Goal: Book appointment/travel/reservation

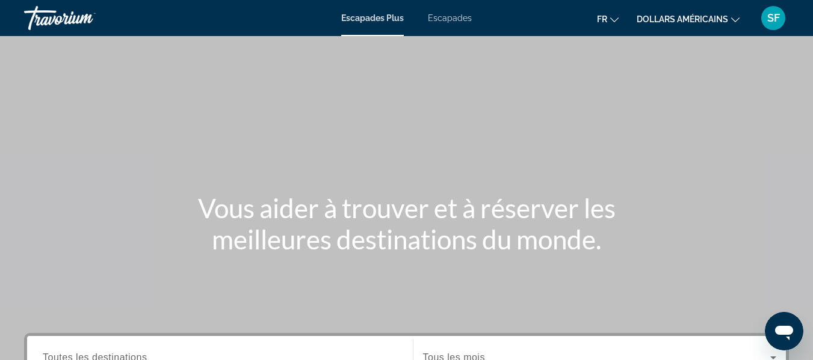
click at [457, 19] on font "Escapades" at bounding box center [450, 18] width 44 height 10
click at [731, 17] on icon "Changer de devise" at bounding box center [735, 20] width 8 height 8
click at [735, 20] on icon "Changer de devise" at bounding box center [735, 20] width 8 height 8
click at [735, 19] on icon "Changer de devise" at bounding box center [735, 20] width 8 height 8
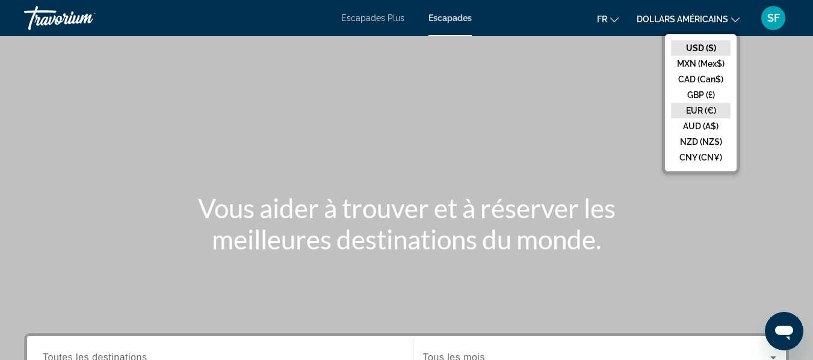
click at [712, 109] on button "EUR (€)" at bounding box center [701, 111] width 60 height 16
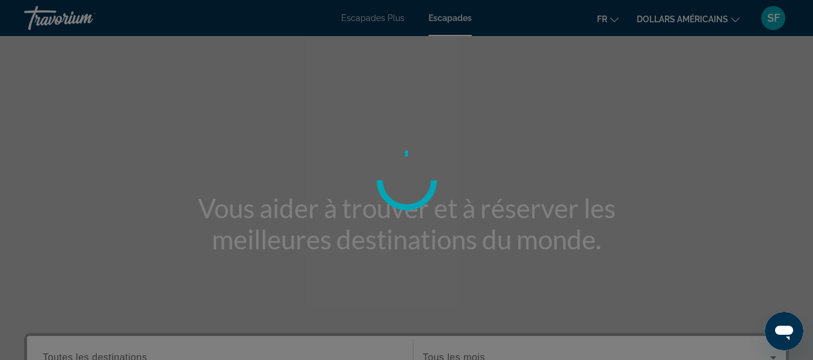
click at [712, 109] on div at bounding box center [406, 180] width 813 height 360
click at [692, 109] on div at bounding box center [406, 180] width 813 height 360
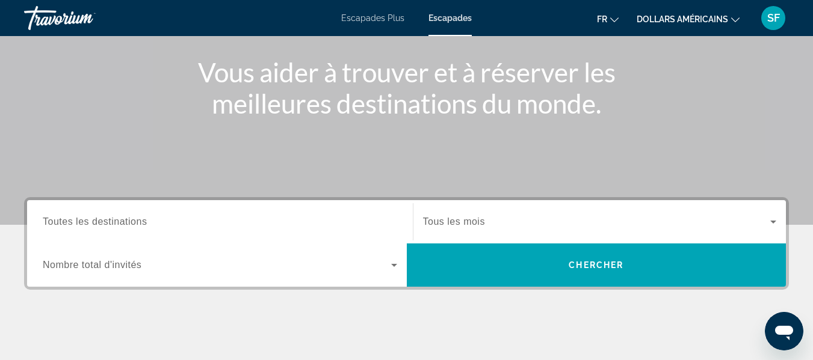
scroll to position [213, 0]
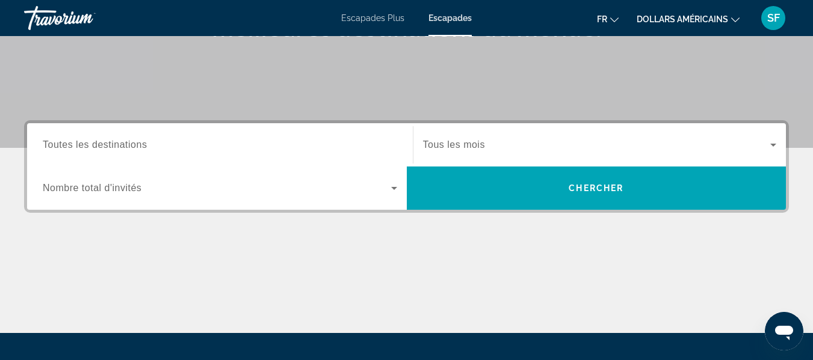
click at [146, 143] on span "Toutes les destinations" at bounding box center [95, 145] width 104 height 10
click at [146, 143] on input "Destination Toutes les destinations" at bounding box center [220, 145] width 354 height 14
click at [153, 147] on input "Destination Toutes les destinations" at bounding box center [220, 145] width 354 height 14
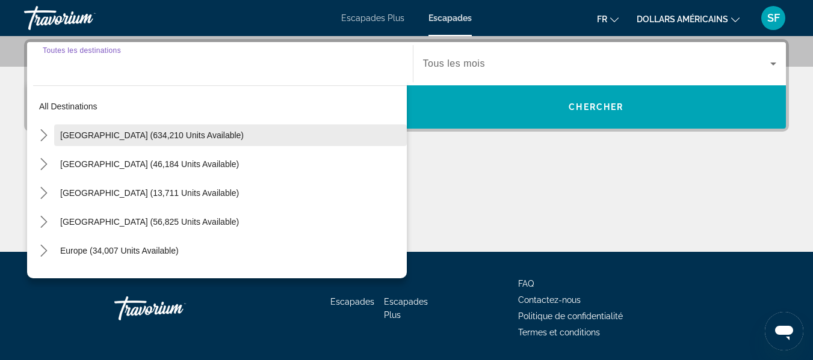
scroll to position [22, 0]
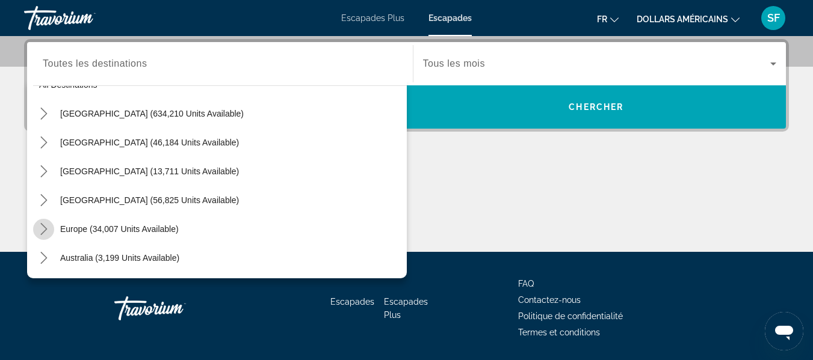
click at [44, 223] on icon "Toggle Europe (34,007 units available) submenu" at bounding box center [43, 229] width 7 height 12
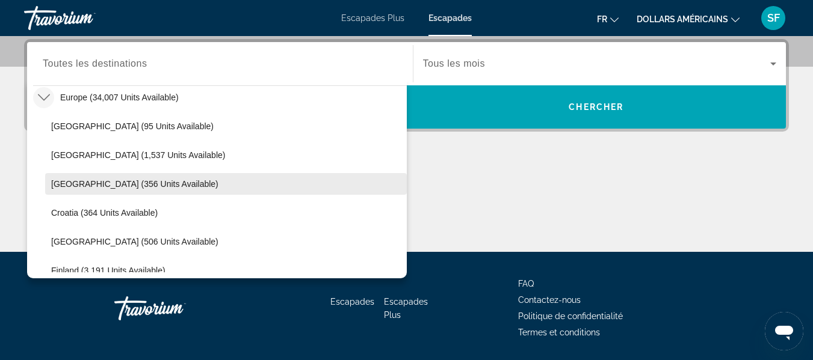
scroll to position [180, 0]
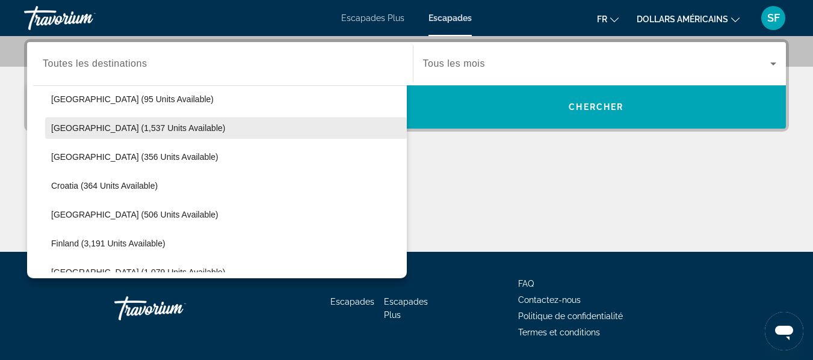
click at [106, 127] on span "[GEOGRAPHIC_DATA] (1,537 units available)" at bounding box center [138, 128] width 174 height 10
type input "**********"
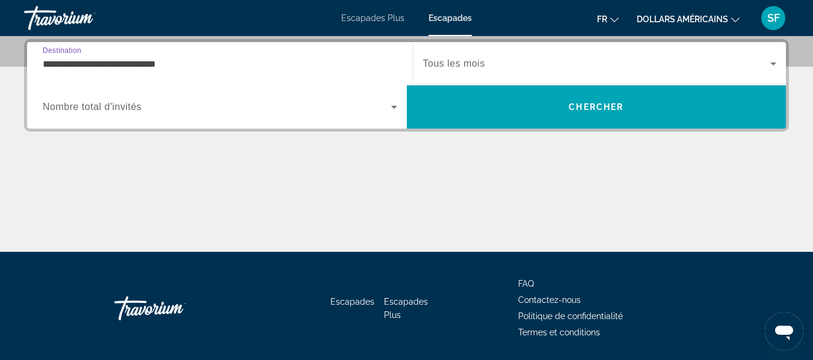
click at [774, 62] on icon "Search widget" at bounding box center [773, 64] width 14 height 14
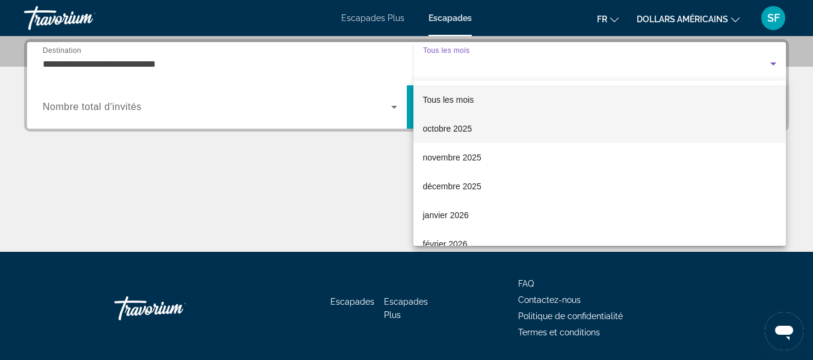
click at [467, 129] on font "octobre 2025" at bounding box center [447, 129] width 49 height 10
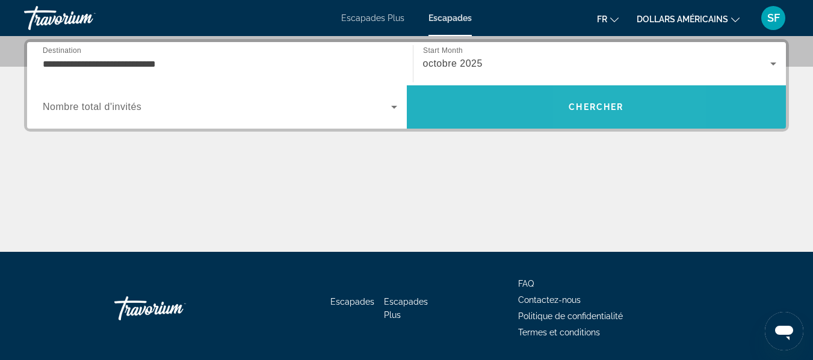
click at [593, 108] on span "Chercher" at bounding box center [596, 107] width 55 height 10
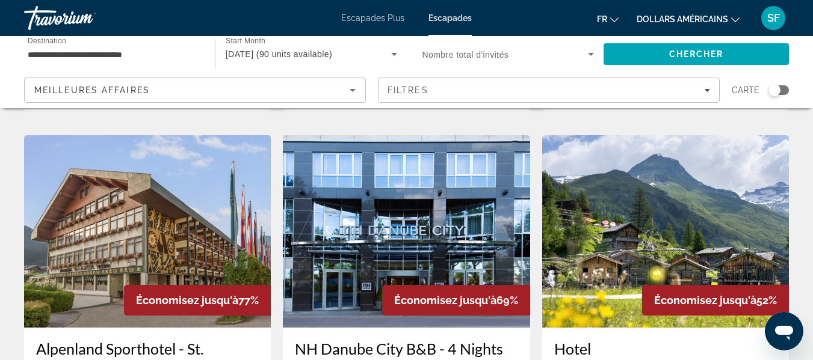
scroll to position [421, 0]
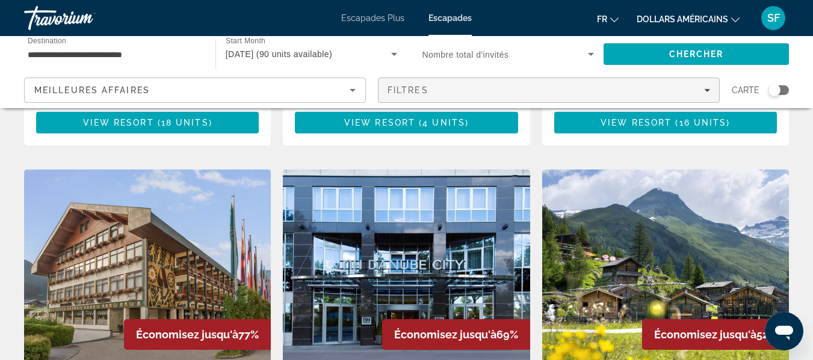
click at [709, 91] on icon "Filters" at bounding box center [707, 90] width 6 height 6
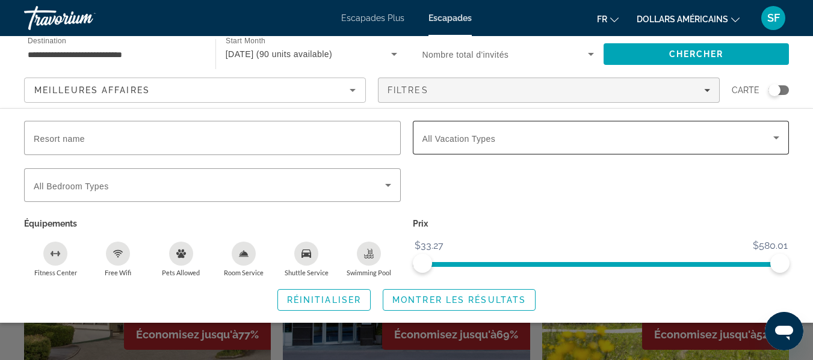
click at [777, 137] on icon "Search widget" at bounding box center [776, 138] width 6 height 3
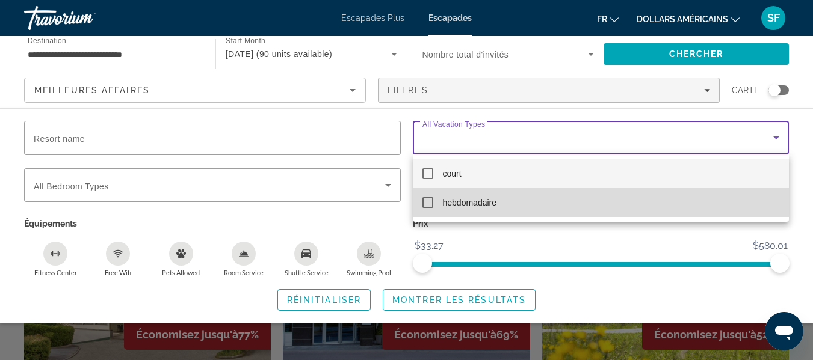
click at [430, 200] on mat-pseudo-checkbox at bounding box center [427, 202] width 11 height 11
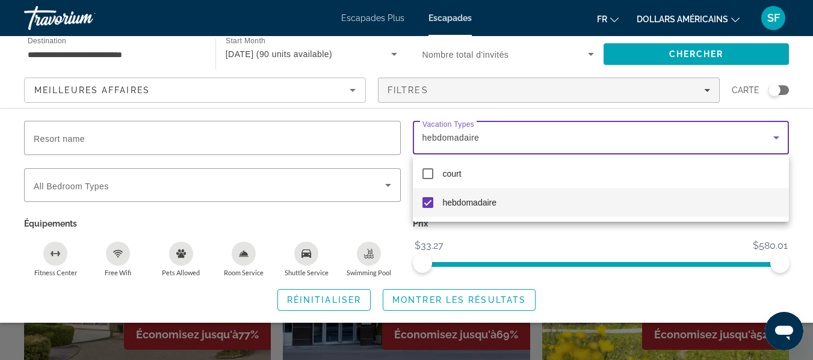
click at [457, 302] on div at bounding box center [406, 180] width 813 height 360
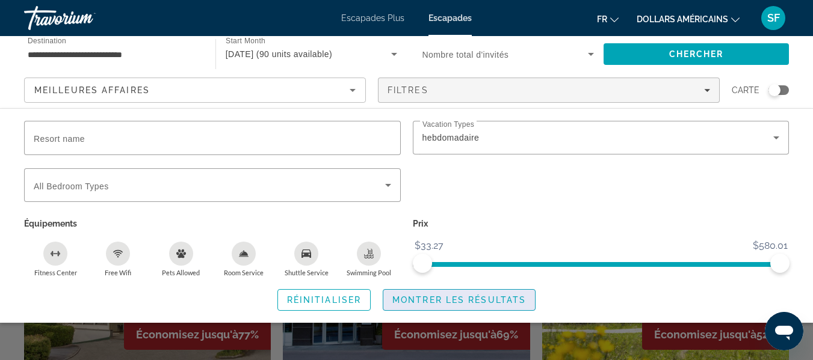
click at [495, 297] on span "Montrer les résultats" at bounding box center [459, 300] width 134 height 10
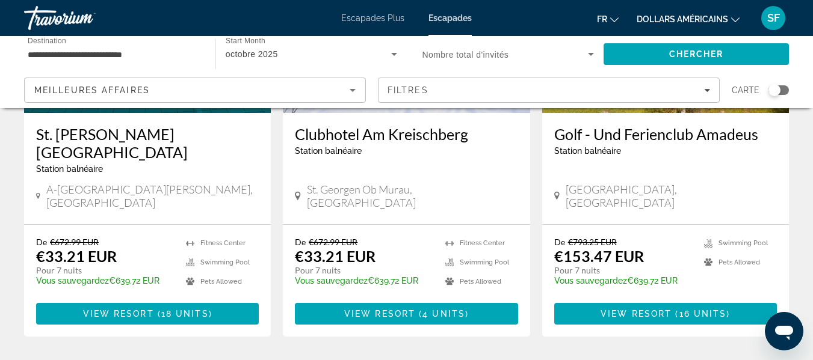
scroll to position [241, 0]
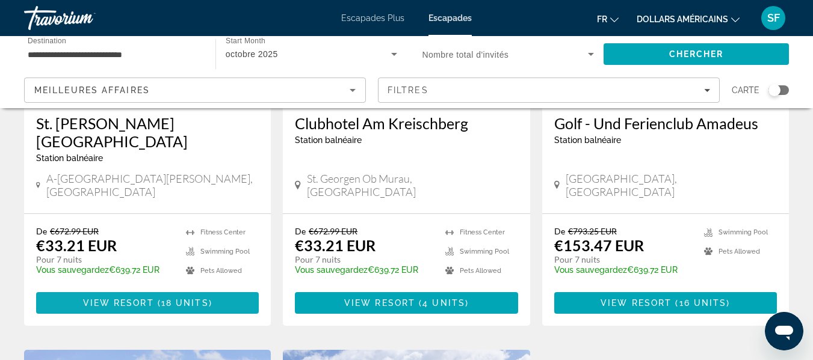
click at [177, 298] on span "18 units" at bounding box center [185, 303] width 48 height 10
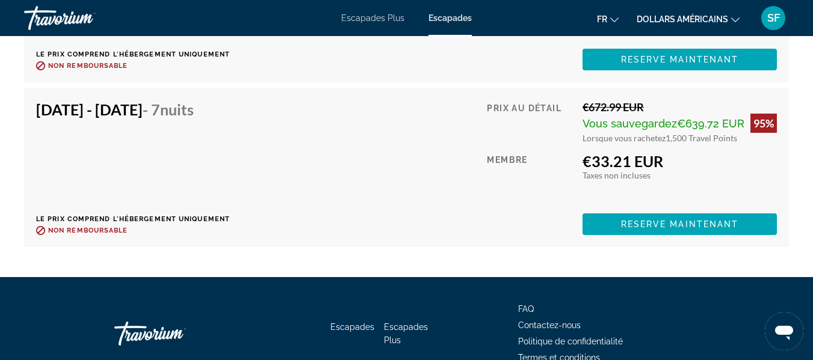
scroll to position [3249, 0]
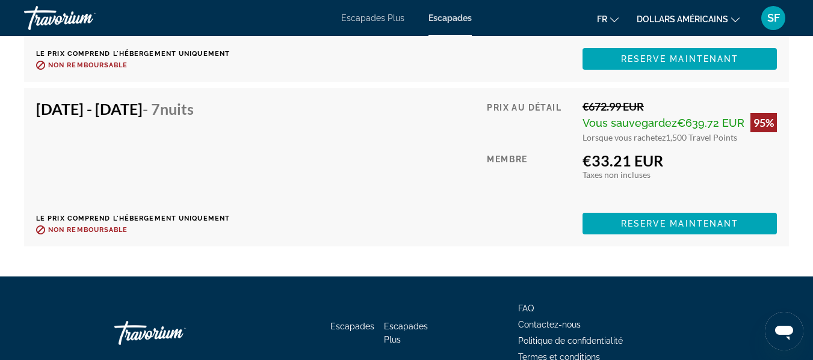
drag, startPoint x: 463, startPoint y: 184, endPoint x: 405, endPoint y: 197, distance: 59.2
click at [404, 200] on div "[DATE] - [DATE] - 7 nuits Le prix comprend l'hébergement uniquement Remboursabl…" at bounding box center [406, 167] width 741 height 135
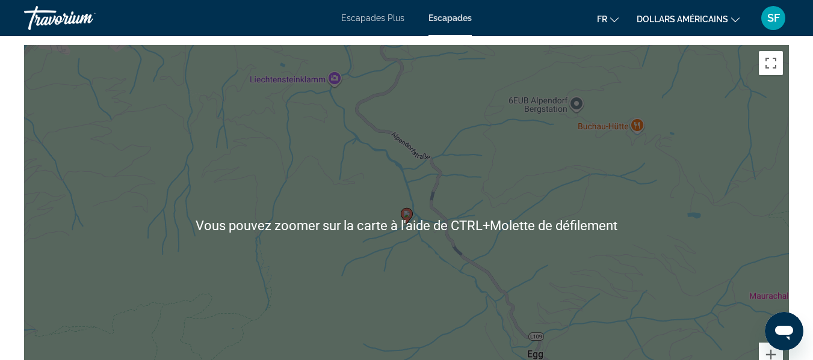
scroll to position [1925, 0]
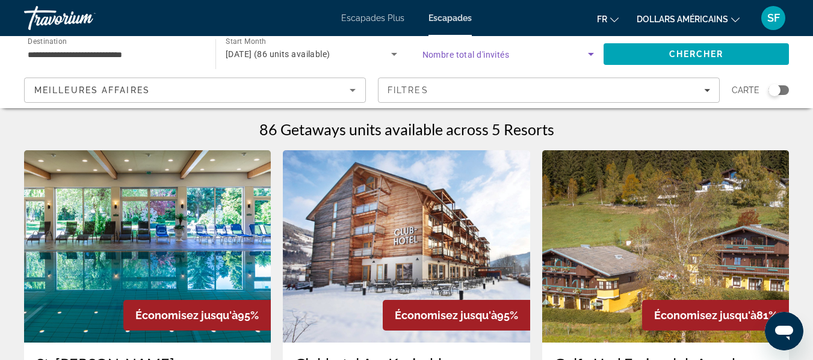
click at [590, 53] on icon "Search widget" at bounding box center [591, 54] width 6 height 3
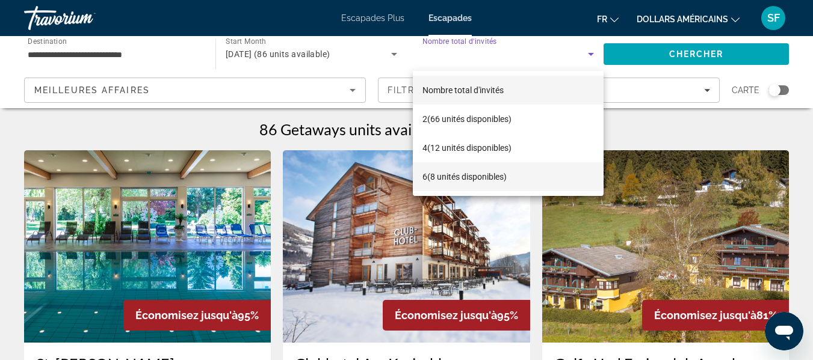
click at [504, 178] on font "(8 unités disponibles)" at bounding box center [466, 177] width 79 height 10
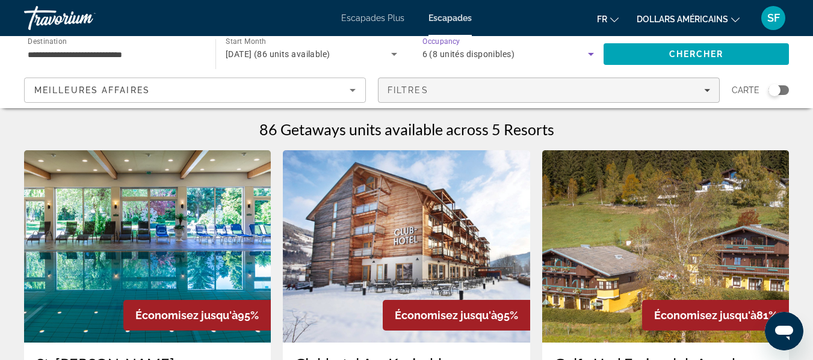
click at [707, 88] on icon "Filters" at bounding box center [707, 90] width 6 height 6
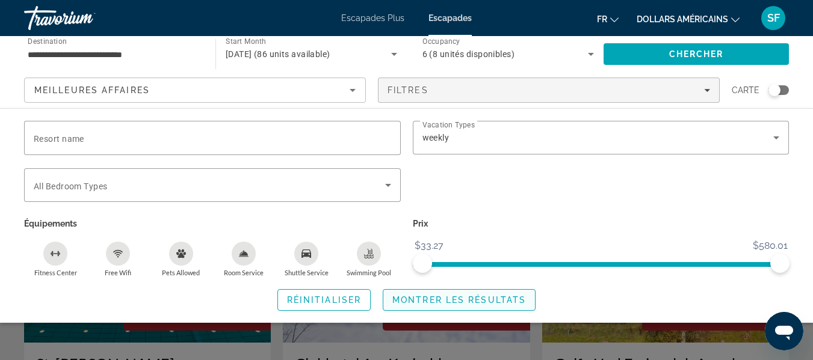
click at [488, 306] on span "Search widget" at bounding box center [459, 300] width 152 height 29
